Goal: Information Seeking & Learning: Stay updated

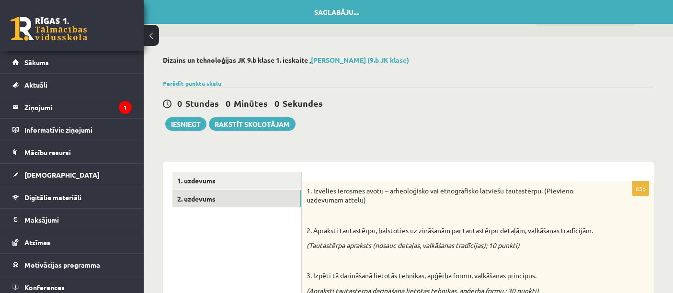
scroll to position [44, 0]
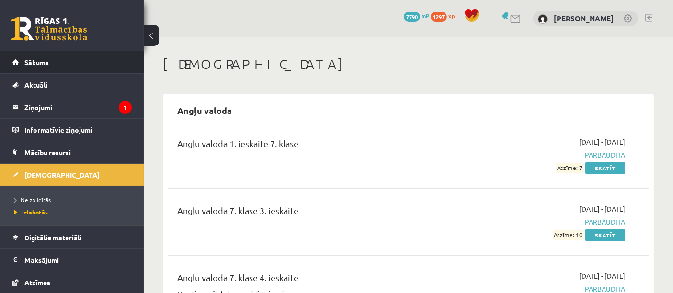
click at [98, 73] on link "Sākums" at bounding box center [71, 62] width 119 height 22
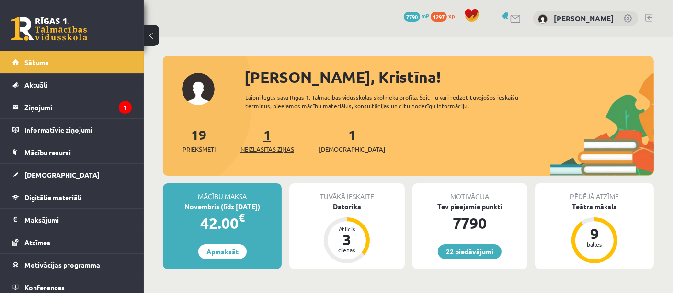
click at [269, 152] on span "Neizlasītās ziņas" at bounding box center [268, 150] width 54 height 10
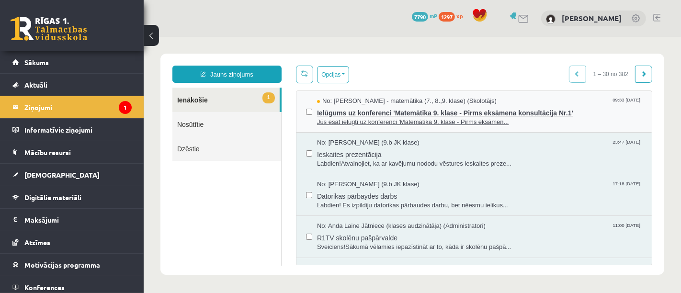
click at [513, 110] on span "Ielūgums uz konferenci 'Matemātika 9. klase - Pirms eksāmena konsultācija Nr.1'" at bounding box center [479, 111] width 325 height 12
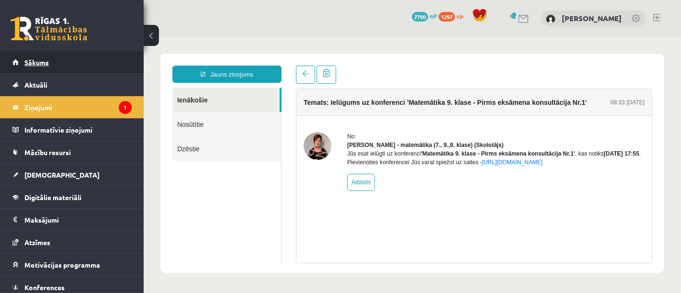
click at [86, 62] on link "Sākums" at bounding box center [71, 62] width 119 height 22
